Goal: Information Seeking & Learning: Learn about a topic

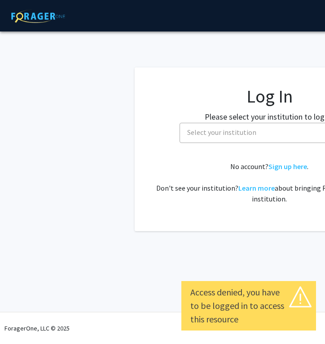
select select
click at [216, 137] on span "Select your institution" at bounding box center [271, 132] width 175 height 18
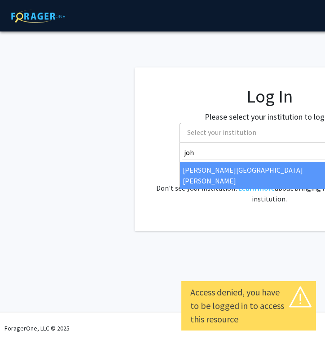
type input "joh"
select select "1"
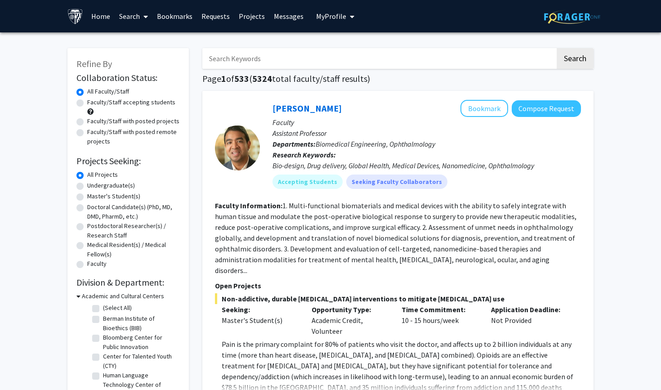
click at [298, 66] on input "Search Keywords" at bounding box center [378, 58] width 353 height 21
type input "[MEDICAL_DATA]"
click at [325, 60] on button "Search" at bounding box center [575, 58] width 37 height 21
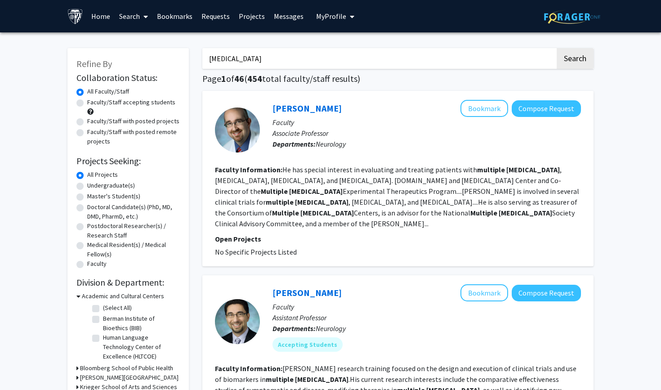
click at [87, 187] on label "Undergraduate(s)" at bounding box center [111, 185] width 48 height 9
click at [87, 187] on input "Undergraduate(s)" at bounding box center [90, 184] width 6 height 6
radio input "true"
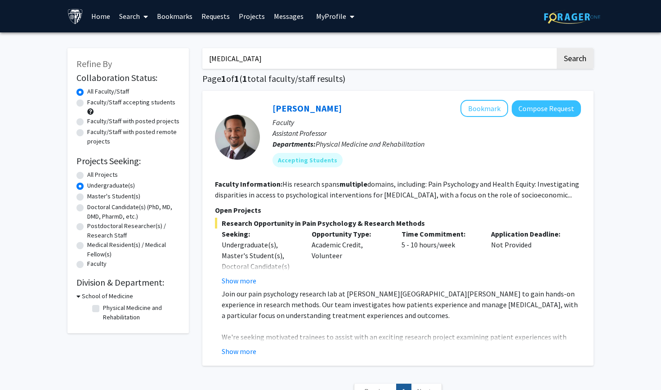
drag, startPoint x: 375, startPoint y: 58, endPoint x: 256, endPoint y: 58, distance: 118.7
click at [257, 58] on input "[MEDICAL_DATA]" at bounding box center [378, 58] width 353 height 21
type input "multiplise scleros"
click at [263, 63] on input "multiplise scleros" at bounding box center [378, 58] width 353 height 21
drag, startPoint x: 267, startPoint y: 60, endPoint x: 193, endPoint y: 59, distance: 73.7
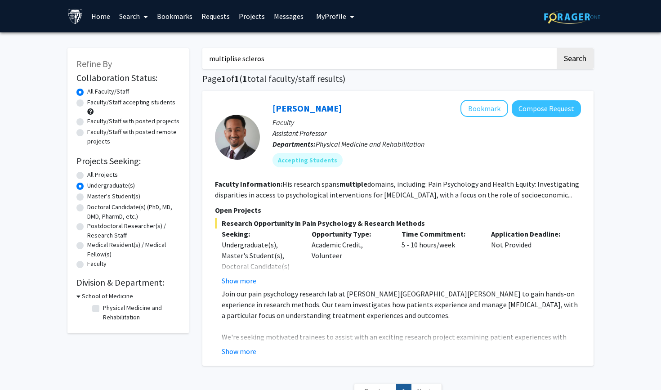
click at [193, 59] on div "Refine By Collaboration Status: Collaboration Status All Faculty/Staff Collabor…" at bounding box center [331, 228] width 540 height 379
type input "[MEDICAL_DATA]"
click at [325, 60] on button "Search" at bounding box center [575, 58] width 37 height 21
radio input "true"
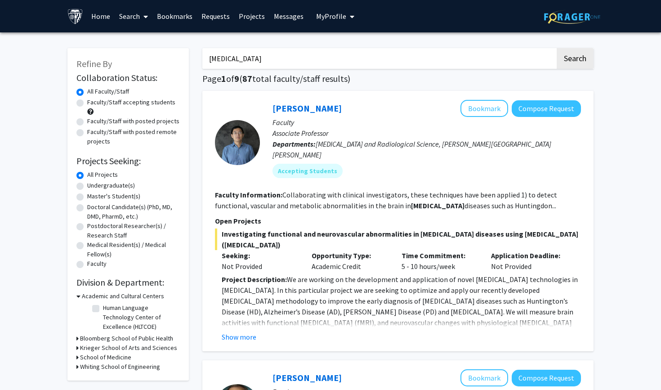
click at [87, 187] on label "Undergraduate(s)" at bounding box center [111, 185] width 48 height 9
click at [87, 187] on input "Undergraduate(s)" at bounding box center [90, 184] width 6 height 6
radio input "true"
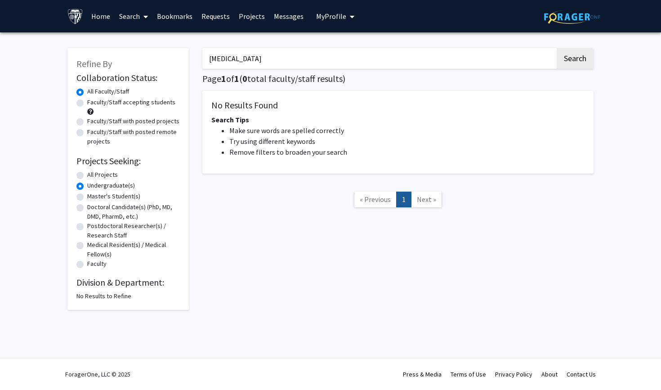
click at [87, 176] on label "All Projects" at bounding box center [102, 174] width 31 height 9
click at [87, 176] on input "All Projects" at bounding box center [90, 173] width 6 height 6
radio input "true"
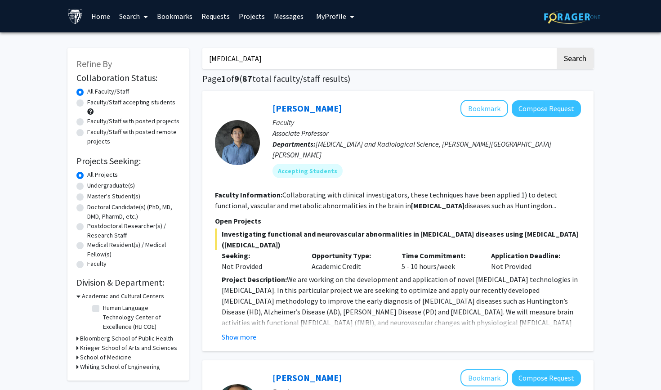
click at [87, 103] on label "Faculty/Staff accepting students" at bounding box center [131, 102] width 88 height 9
click at [87, 103] on input "Faculty/Staff accepting students" at bounding box center [90, 101] width 6 height 6
radio input "true"
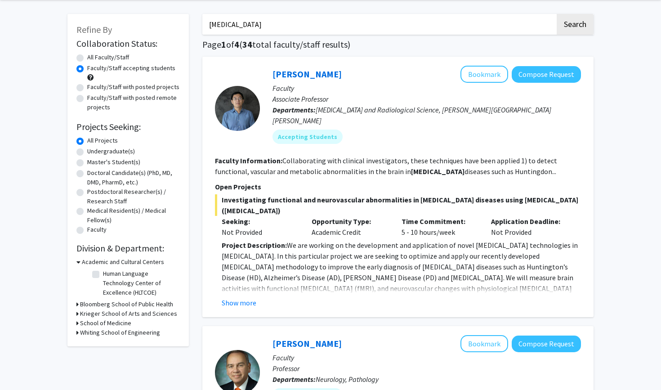
scroll to position [33, 0]
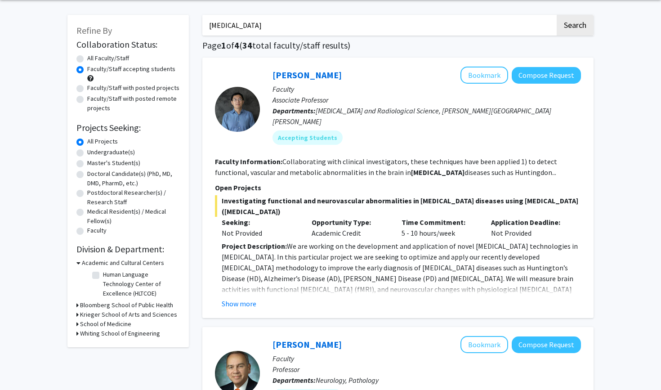
click at [110, 315] on h3 "Krieger School of Arts and Sciences" at bounding box center [128, 314] width 97 height 9
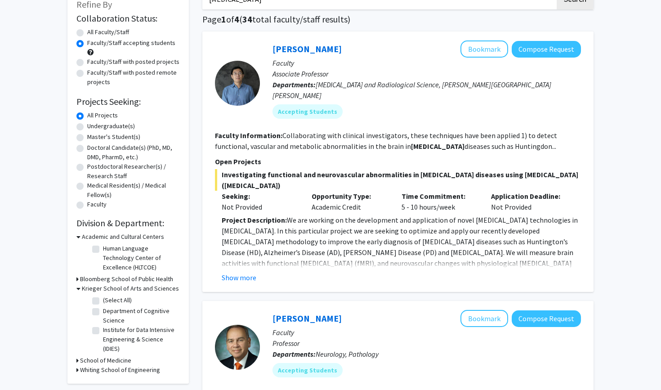
scroll to position [65, 0]
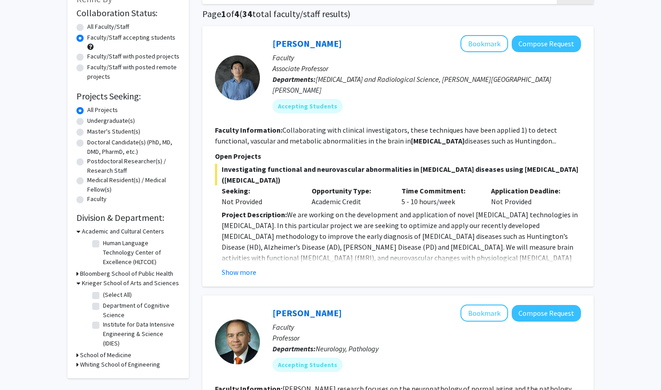
click at [87, 343] on h3 "School of Medicine" at bounding box center [105, 354] width 51 height 9
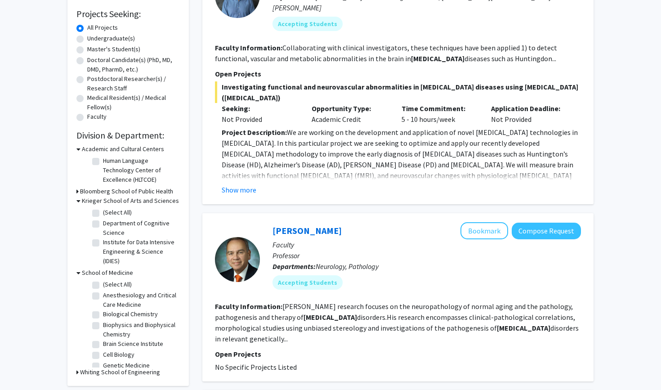
scroll to position [149, 0]
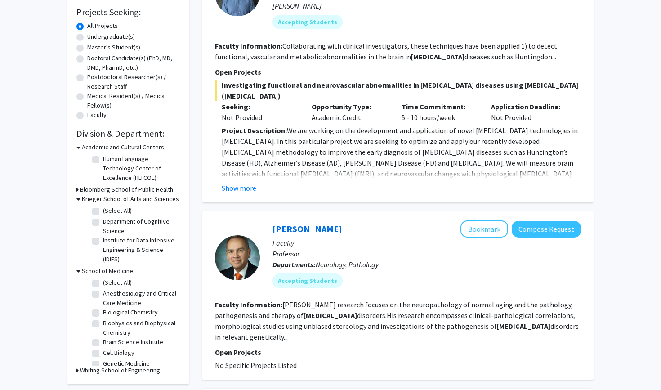
click at [103, 343] on label "Brain Science Institute" at bounding box center [133, 341] width 60 height 9
click at [103, 343] on input "Brain Science Institute" at bounding box center [106, 340] width 6 height 6
checkbox input "true"
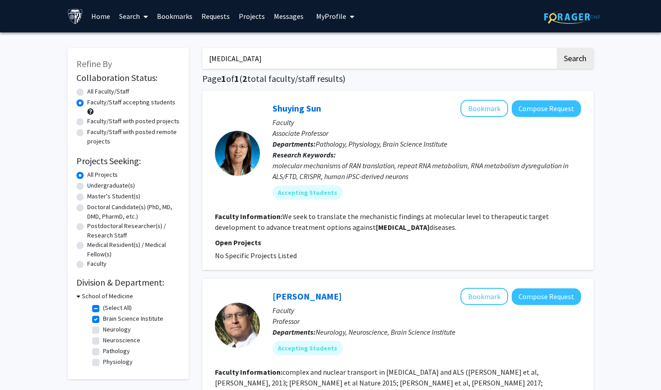
click at [103, 341] on label "Neuroscience" at bounding box center [121, 339] width 37 height 9
click at [103, 341] on input "Neuroscience" at bounding box center [106, 338] width 6 height 6
checkbox input "true"
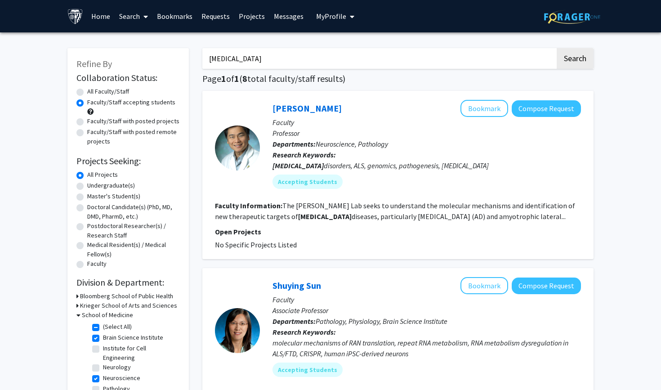
click at [103, 343] on label "Neurology" at bounding box center [117, 366] width 28 height 9
click at [103, 343] on input "Neurology" at bounding box center [106, 365] width 6 height 6
checkbox input "true"
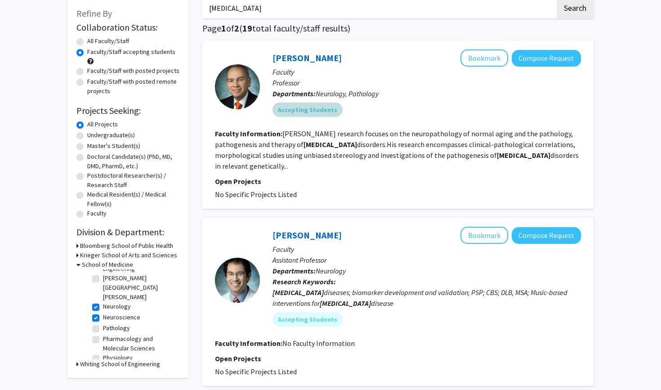
scroll to position [50, 0]
click at [103, 313] on label "Neuroscience" at bounding box center [121, 317] width 37 height 9
click at [103, 313] on input "Neuroscience" at bounding box center [106, 316] width 6 height 6
checkbox input "false"
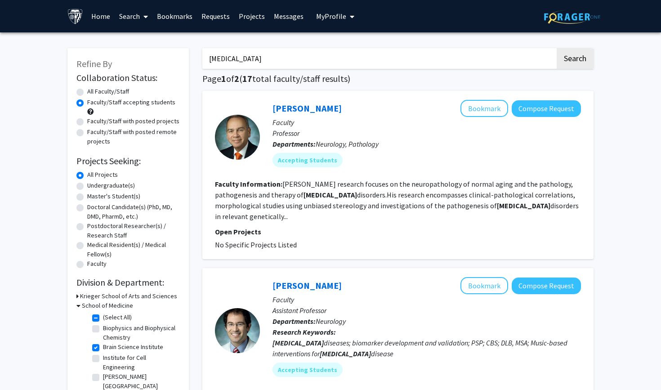
click at [103, 343] on label "Brain Science Institute" at bounding box center [133, 346] width 60 height 9
click at [103, 343] on input "Brain Science Institute" at bounding box center [106, 345] width 6 height 6
checkbox input "false"
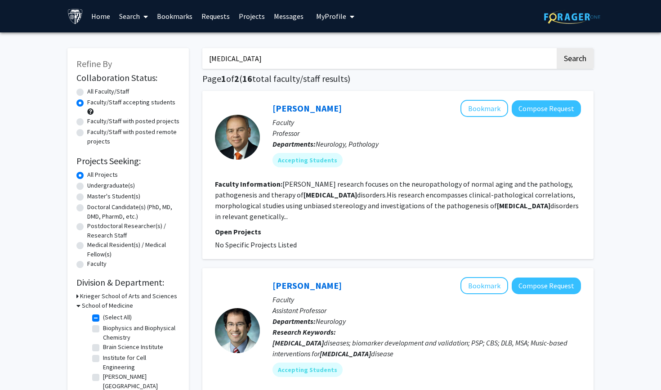
checkbox input "false"
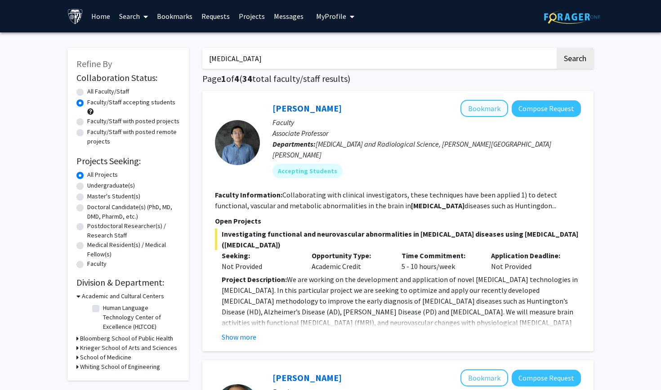
click at [325, 112] on button "Bookmark" at bounding box center [484, 108] width 48 height 17
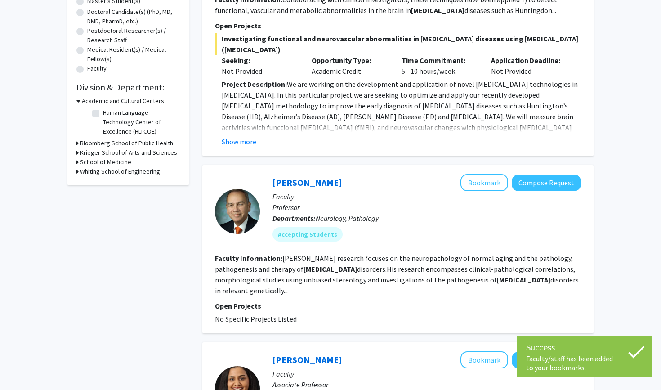
scroll to position [195, 0]
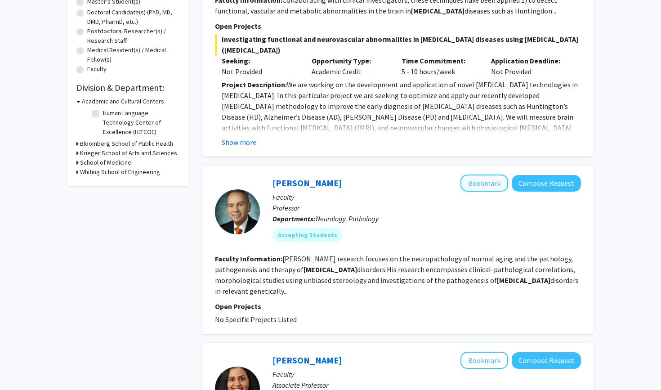
click at [325, 174] on button "Bookmark" at bounding box center [484, 182] width 48 height 17
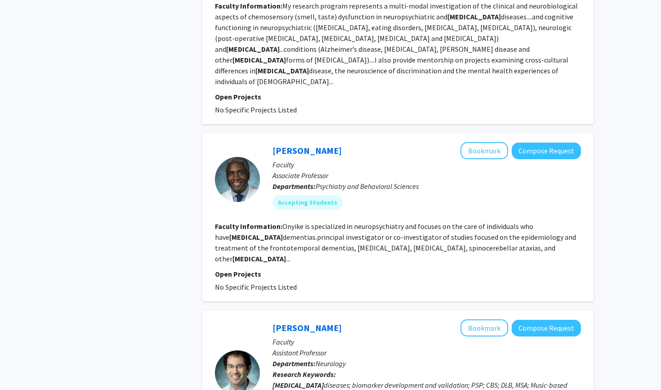
scroll to position [627, 0]
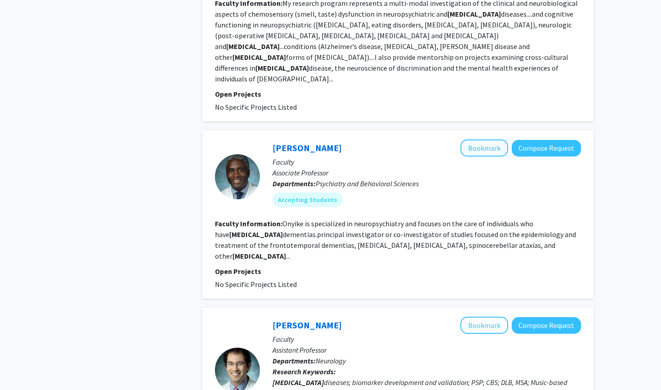
click at [325, 139] on button "Bookmark" at bounding box center [484, 147] width 48 height 17
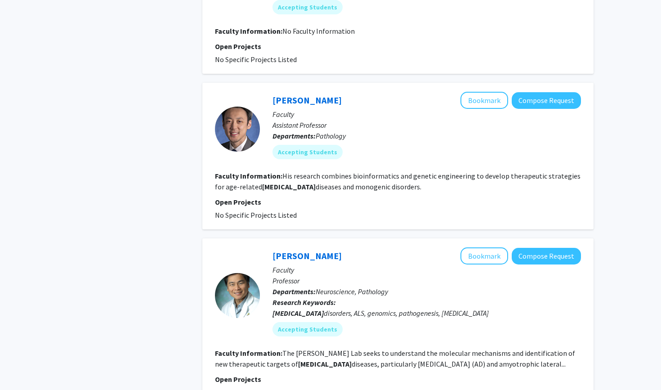
scroll to position [1036, 0]
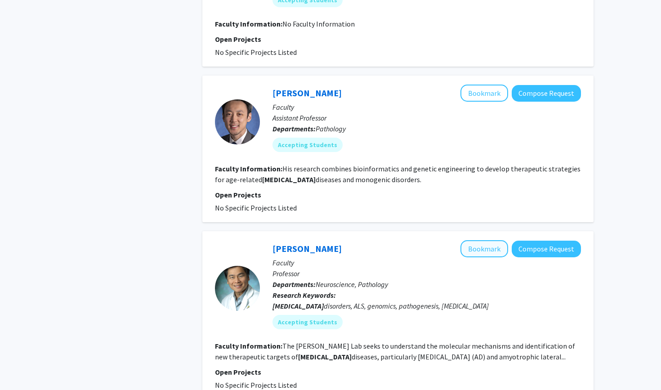
click at [325, 240] on button "Bookmark" at bounding box center [484, 248] width 48 height 17
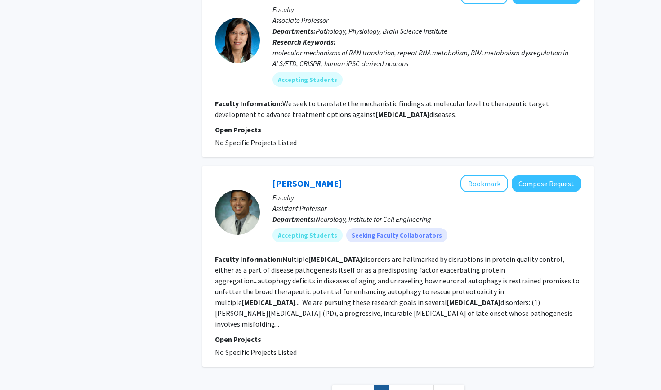
scroll to position [1649, 0]
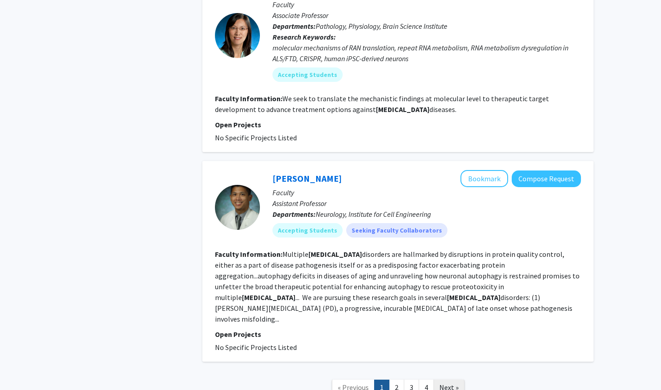
click at [325, 343] on span "Next »" at bounding box center [448, 387] width 19 height 9
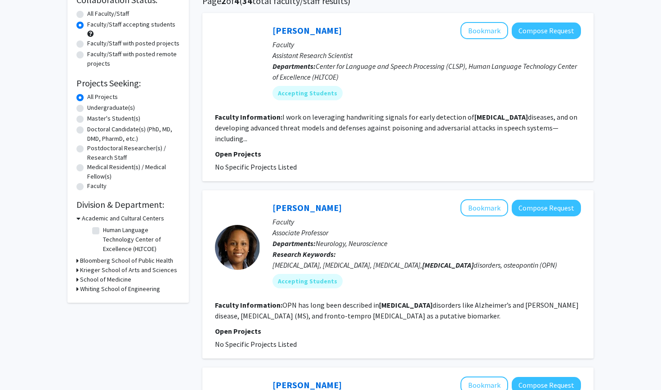
scroll to position [79, 0]
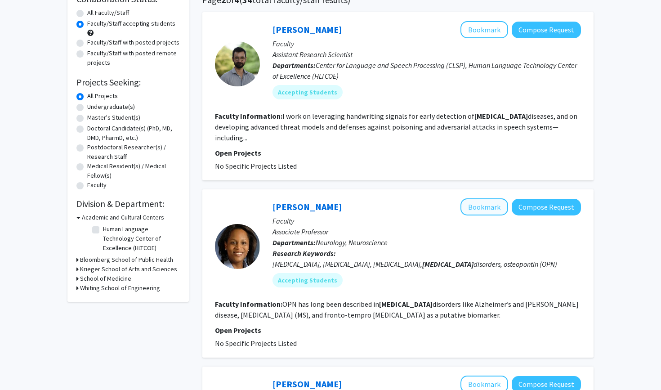
click at [325, 205] on button "Bookmark" at bounding box center [484, 206] width 48 height 17
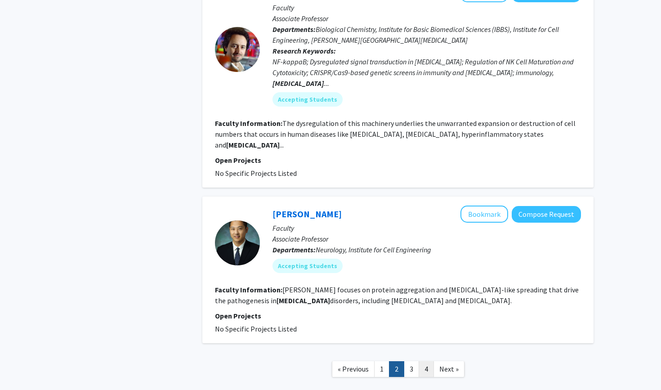
scroll to position [1564, 0]
click at [325, 343] on span "Next »" at bounding box center [448, 369] width 19 height 9
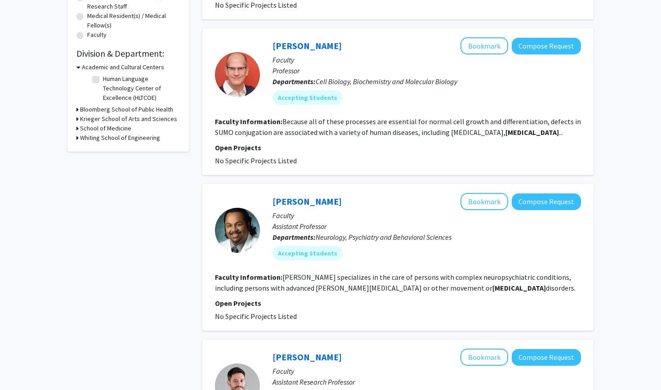
scroll to position [230, 0]
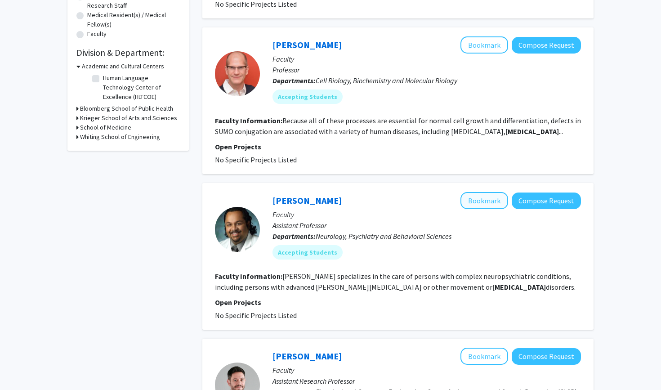
click at [325, 205] on button "Bookmark" at bounding box center [484, 200] width 48 height 17
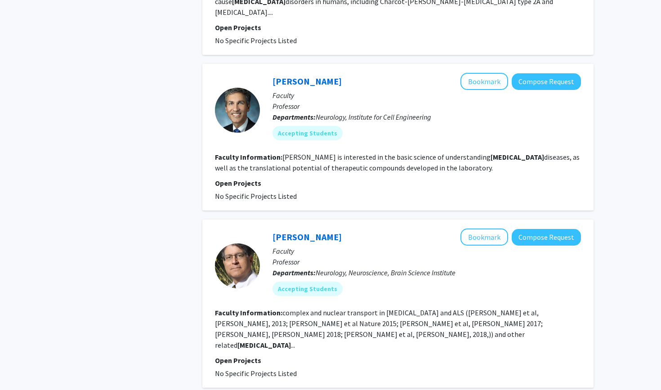
scroll to position [839, 0]
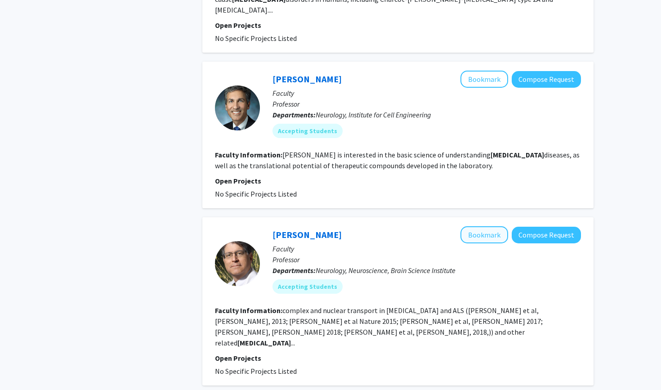
click at [325, 226] on button "Bookmark" at bounding box center [484, 234] width 48 height 17
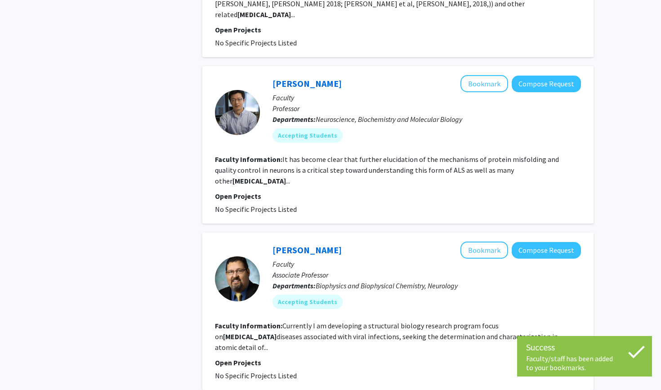
scroll to position [1168, 0]
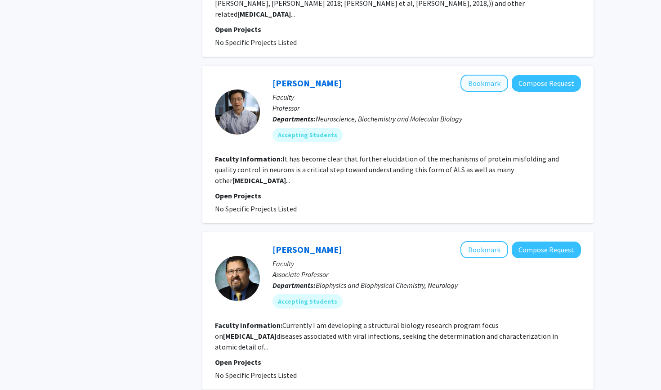
click at [325, 75] on button "Bookmark" at bounding box center [484, 83] width 48 height 17
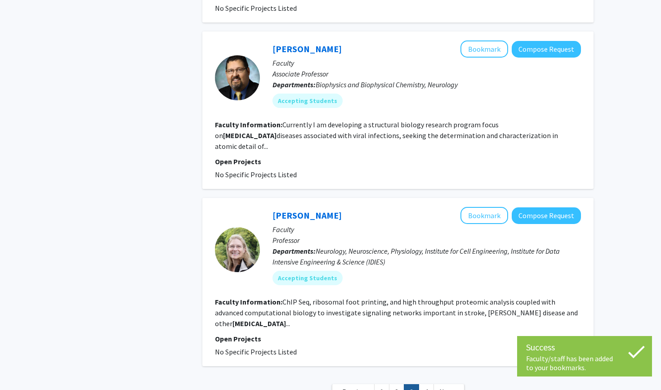
scroll to position [1370, 0]
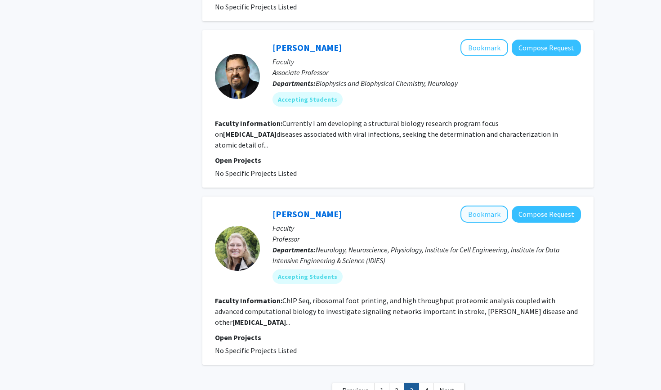
click at [325, 205] on button "Bookmark" at bounding box center [484, 213] width 48 height 17
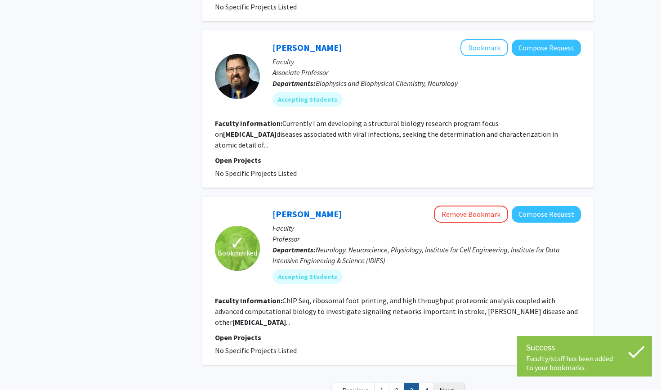
click at [325, 343] on span "Next »" at bounding box center [448, 390] width 19 height 9
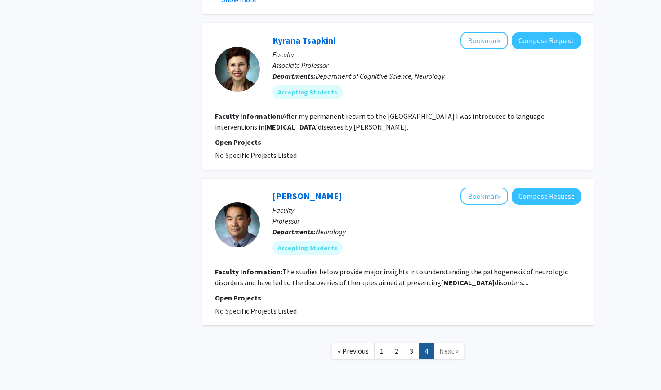
scroll to position [510, 0]
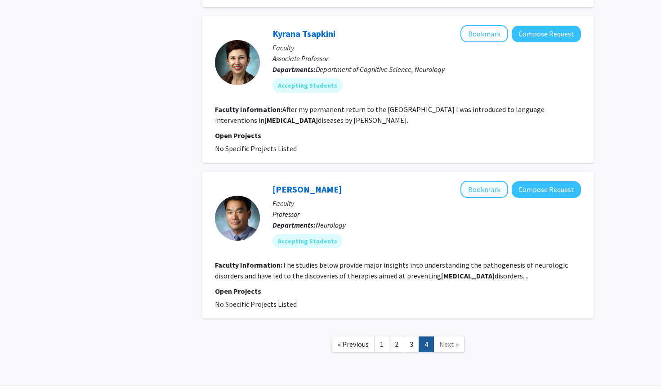
click at [325, 181] on button "Bookmark" at bounding box center [484, 189] width 48 height 17
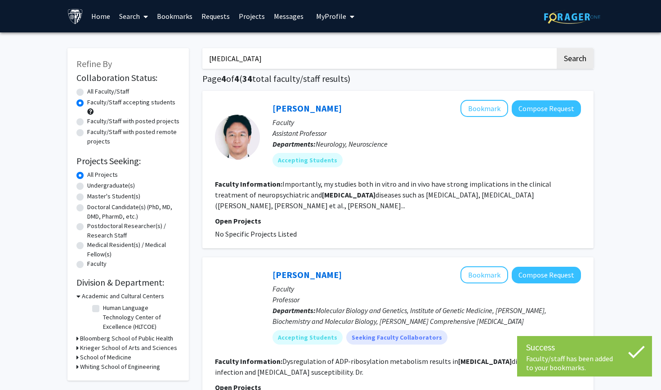
scroll to position [0, 0]
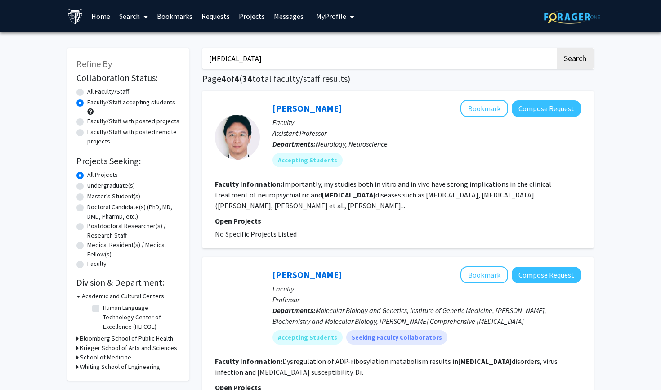
click at [325, 14] on span "My Profile" at bounding box center [331, 16] width 30 height 9
click at [325, 43] on span "[PERSON_NAME]" at bounding box center [372, 42] width 54 height 10
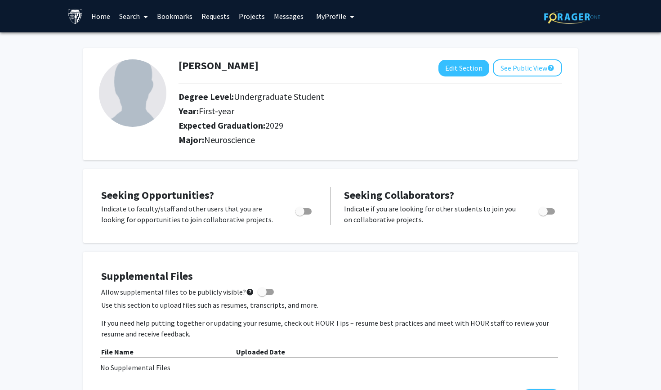
scroll to position [10, 0]
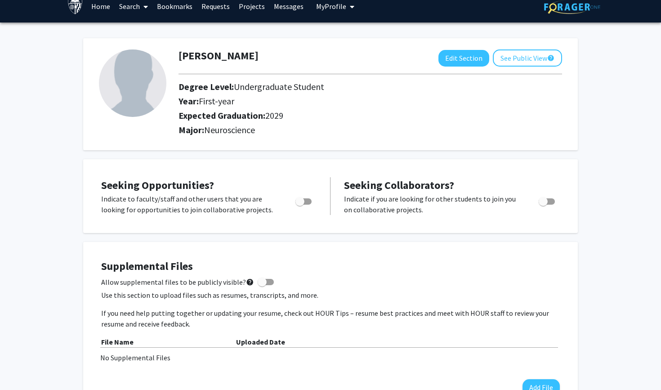
click at [303, 203] on span "Toggle" at bounding box center [299, 201] width 9 height 9
click at [300, 205] on input "Are you actively seeking opportunities?" at bounding box center [299, 205] width 0 height 0
checkbox input "true"
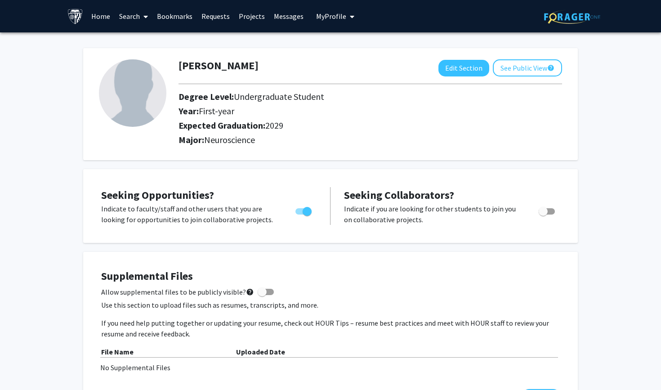
scroll to position [-9, 0]
